Goal: Task Accomplishment & Management: Use online tool/utility

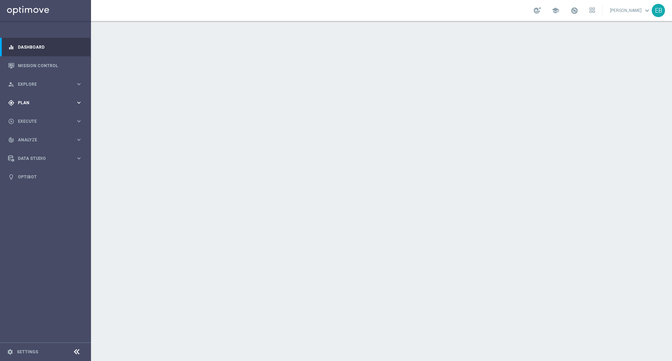
click at [60, 106] on div "gps_fixed Plan keyboard_arrow_right" at bounding box center [45, 102] width 90 height 19
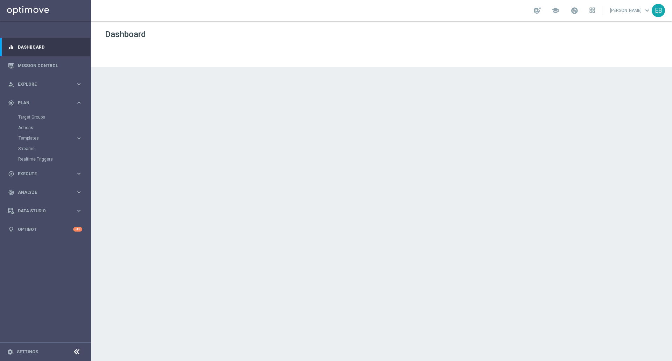
click at [45, 141] on accordion "Templates keyboard_arrow_right Optimail Web Push Notifications Webpage Pop-up" at bounding box center [54, 138] width 72 height 11
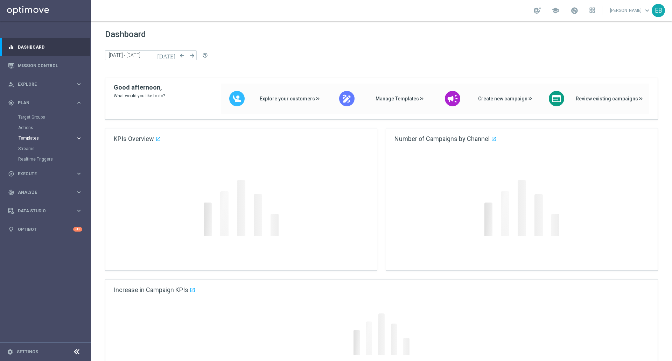
click at [46, 138] on span "Templates" at bounding box center [44, 138] width 50 height 4
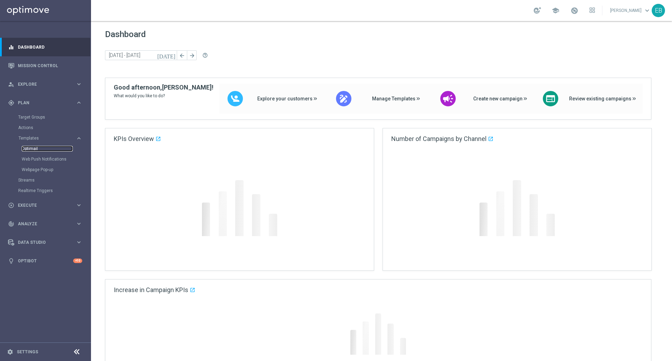
click at [38, 148] on link "Optimail" at bounding box center [47, 149] width 51 height 6
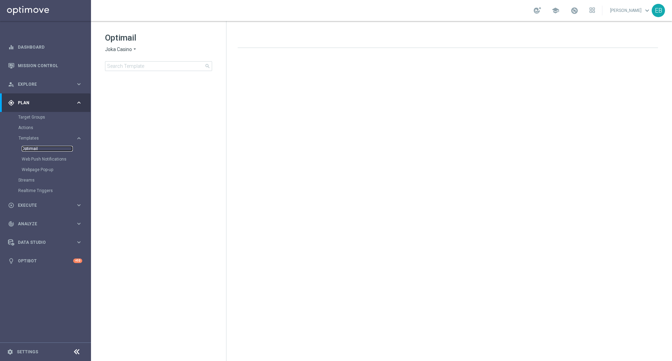
click at [34, 148] on link "Optimail" at bounding box center [47, 149] width 51 height 6
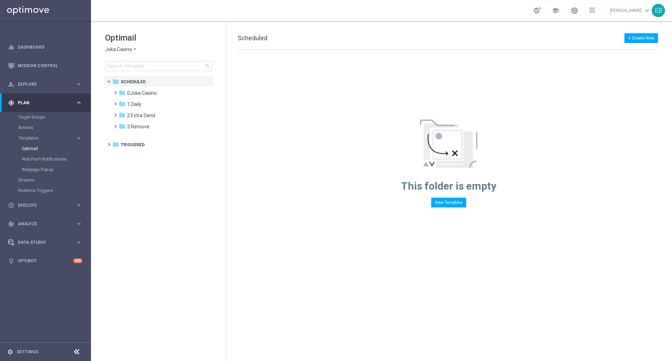
click at [131, 51] on span "Joka Casino" at bounding box center [118, 49] width 27 height 7
click at [123, 131] on div "IOM" at bounding box center [131, 133] width 53 height 8
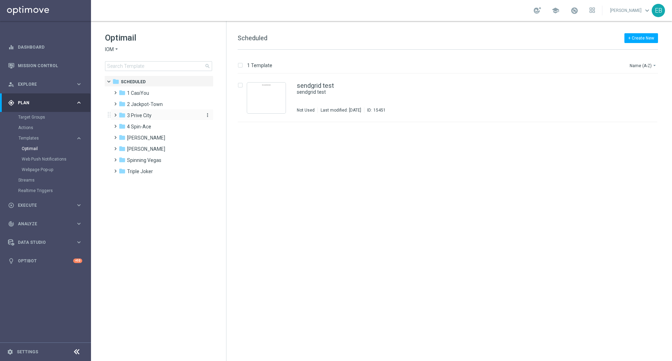
click at [153, 113] on div "folder 3 Prive City" at bounding box center [159, 116] width 81 height 8
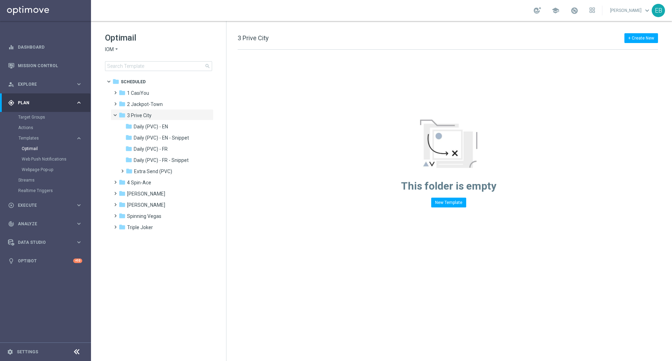
click at [519, 55] on div "This folder is empty New Template" at bounding box center [449, 129] width 444 height 158
click at [167, 143] on div "folder Daily (PVC) - FR more_vert" at bounding box center [166, 148] width 96 height 11
click at [167, 146] on span "Daily (PVC) - FR" at bounding box center [151, 149] width 34 height 6
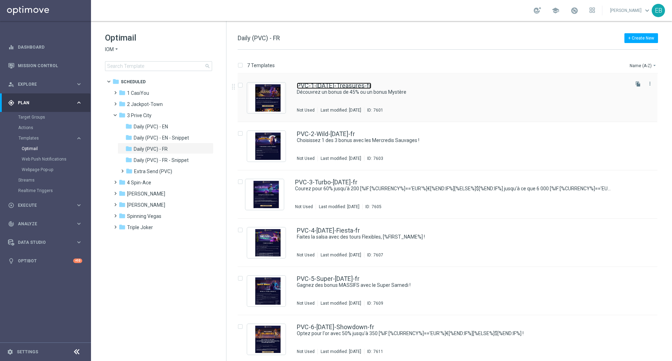
click at [318, 88] on link "PVC-1-Tuesday-Treasures-fr" at bounding box center [334, 86] width 75 height 6
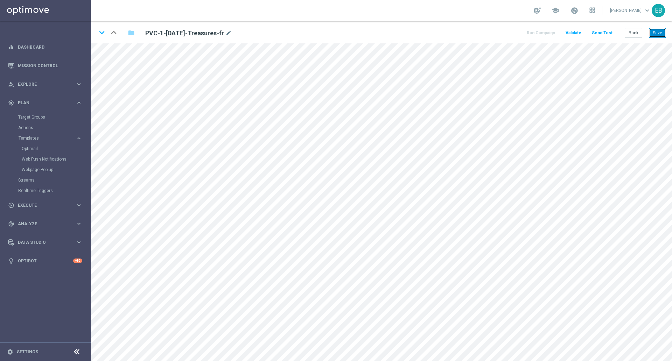
click at [658, 35] on button "Save" at bounding box center [657, 33] width 17 height 10
click at [634, 36] on button "Back" at bounding box center [634, 33] width 18 height 10
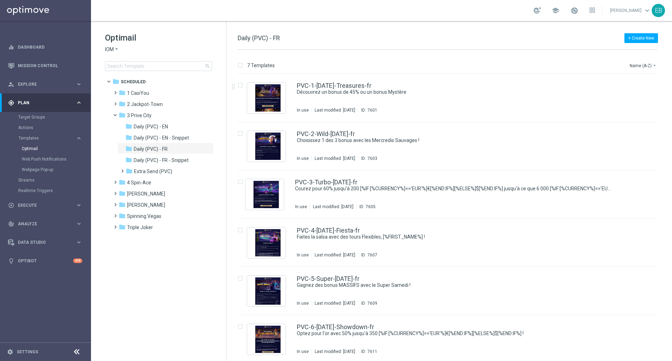
click at [115, 50] on icon "arrow_drop_down" at bounding box center [117, 49] width 6 height 7
click at [136, 58] on div "Joka Casino" at bounding box center [131, 57] width 53 height 8
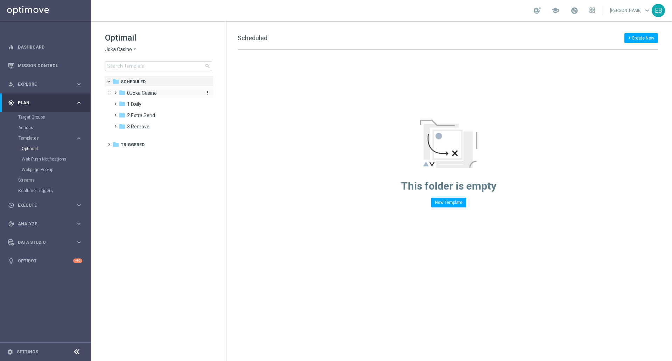
click at [161, 93] on div "folder 0Joka Casino" at bounding box center [159, 93] width 81 height 8
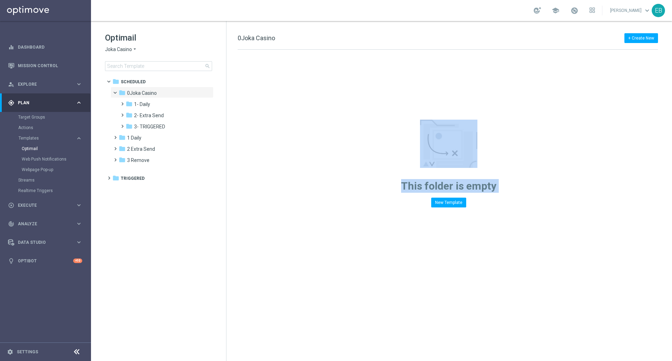
click at [103, 361] on html "equalizer Dashboard Mission Control" at bounding box center [336, 180] width 672 height 361
